Goal: Task Accomplishment & Management: Complete application form

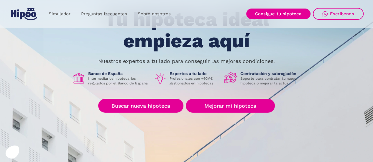
scroll to position [59, 0]
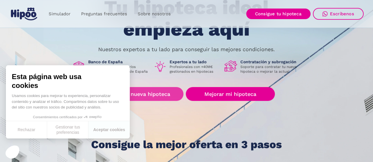
click at [148, 95] on font "Buscar nueva hipoteca" at bounding box center [140, 94] width 59 height 6
drag, startPoint x: 97, startPoint y: 130, endPoint x: 109, endPoint y: 114, distance: 19.3
click at [97, 130] on font "Aceptar cookies" at bounding box center [109, 130] width 32 height 5
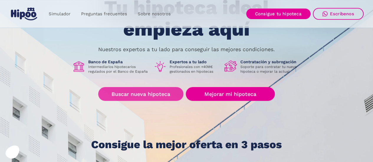
click at [143, 95] on font "Buscar nueva hipoteca" at bounding box center [140, 94] width 59 height 6
click at [152, 92] on font "Buscar nueva hipoteca" at bounding box center [140, 94] width 59 height 6
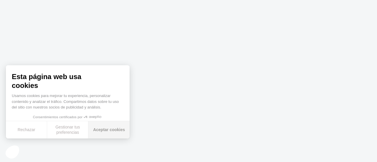
drag, startPoint x: 105, startPoint y: 131, endPoint x: 106, endPoint y: 127, distance: 4.6
click at [105, 131] on font "Aceptar cookies" at bounding box center [109, 130] width 32 height 5
